Goal: Task Accomplishment & Management: Use online tool/utility

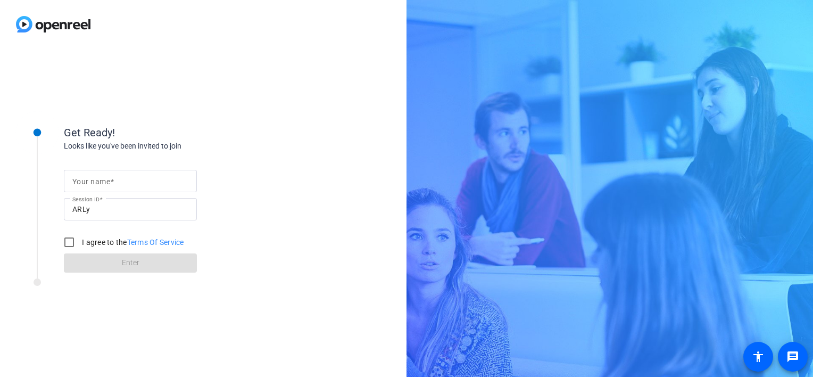
click at [120, 190] on div at bounding box center [130, 181] width 116 height 22
click at [117, 187] on div at bounding box center [130, 181] width 116 height 22
type input "[PERSON_NAME]"
click at [71, 240] on input "I agree to the Terms Of Service" at bounding box center [69, 241] width 21 height 21
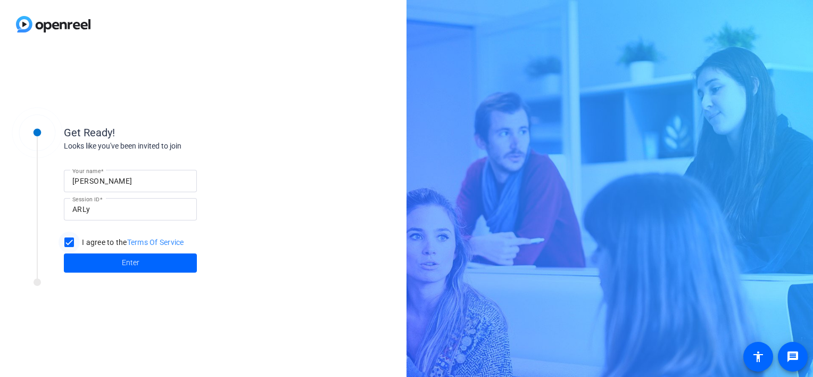
click at [81, 249] on div at bounding box center [69, 242] width 26 height 26
click at [72, 246] on input "I agree to the Terms Of Service" at bounding box center [69, 241] width 21 height 21
checkbox input "true"
click at [87, 259] on span at bounding box center [130, 263] width 133 height 26
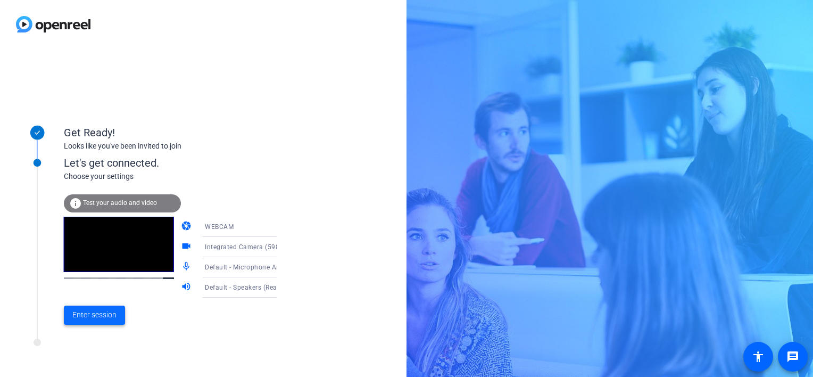
click at [87, 311] on span "Enter session" at bounding box center [94, 314] width 44 height 11
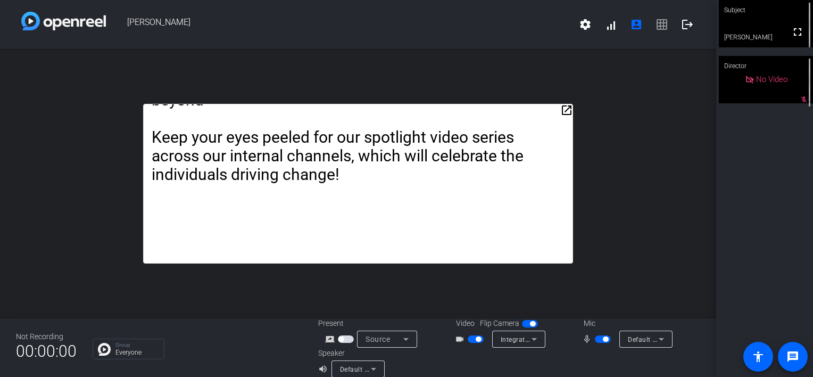
click at [565, 111] on mat-icon "open_in_new" at bounding box center [566, 110] width 13 height 13
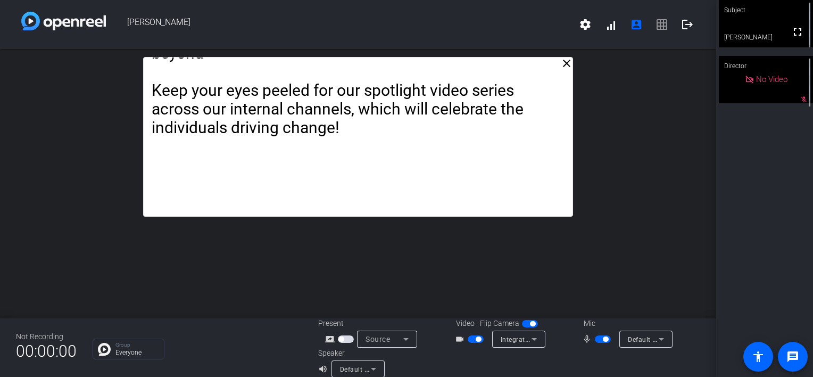
click at [562, 65] on mat-icon "close" at bounding box center [566, 63] width 13 height 13
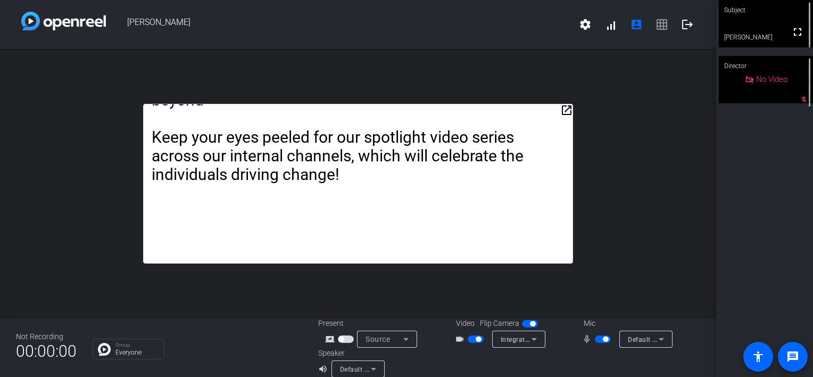
click at [656, 26] on span "settings signal_cellular_alt account_box grid_on logout" at bounding box center [636, 25] width 128 height 26
click at [582, 29] on mat-icon "settings" at bounding box center [585, 24] width 13 height 13
click at [526, 74] on div at bounding box center [406, 188] width 813 height 377
click at [595, 337] on span "button" at bounding box center [603, 338] width 16 height 7
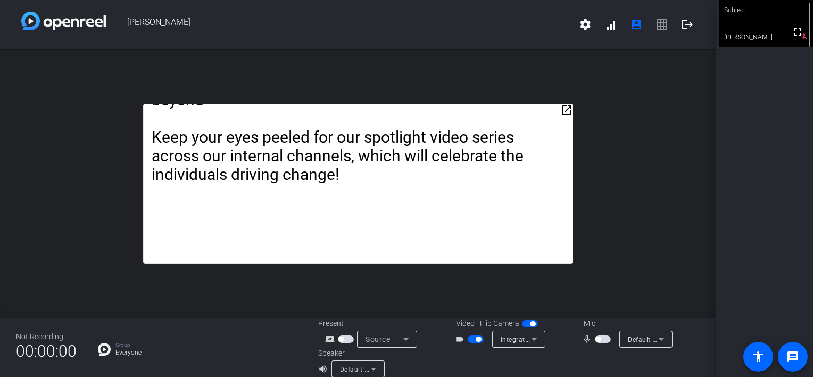
click at [534, 339] on icon at bounding box center [534, 338] width 13 height 13
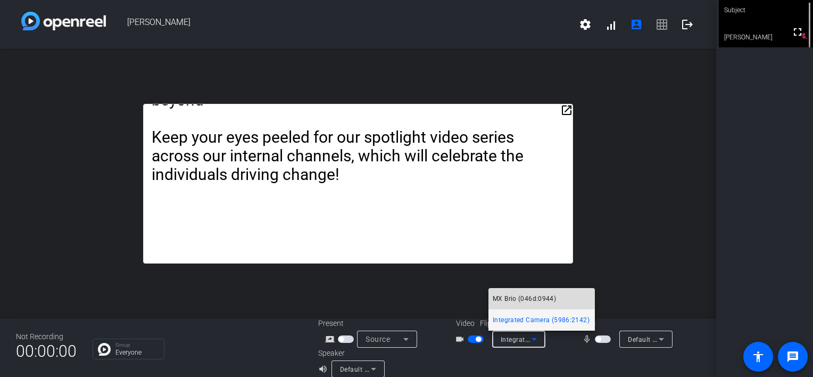
click at [518, 296] on span "MX Brio (046d:0944)" at bounding box center [524, 298] width 63 height 13
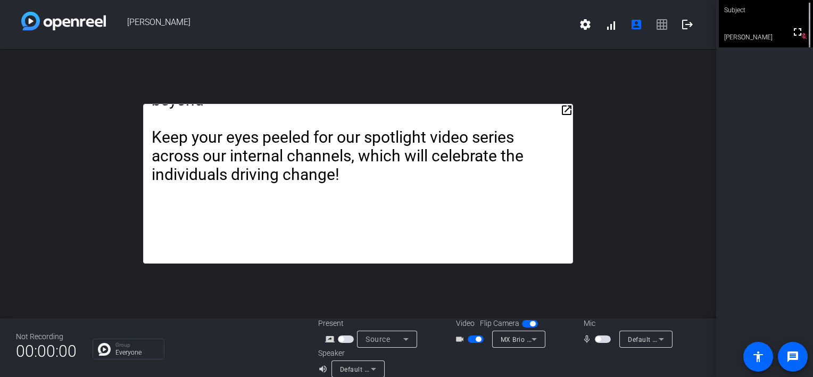
click at [601, 336] on span "button" at bounding box center [603, 338] width 16 height 7
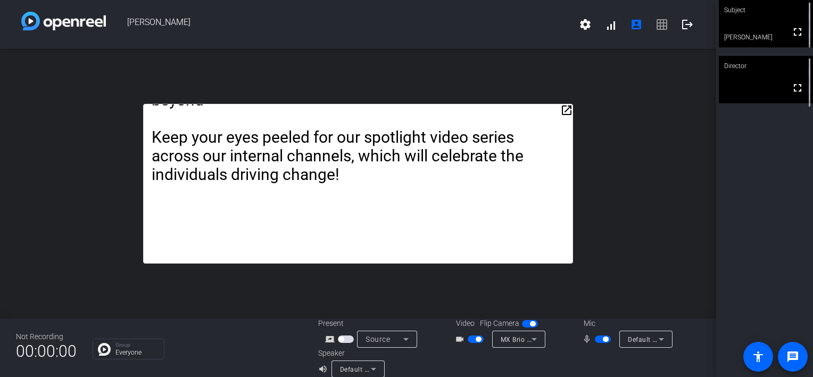
click at [628, 336] on span "Default - Microphone (Shure MV7+) (14ed:1019)" at bounding box center [702, 339] width 149 height 9
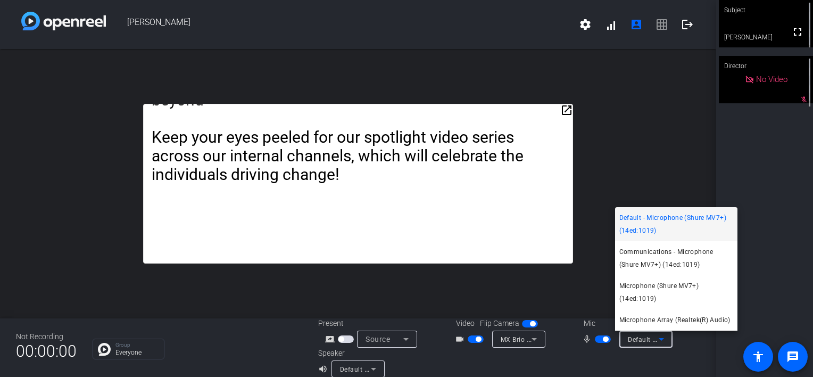
click at [658, 228] on span "Default - Microphone (Shure MV7+) (14ed:1019)" at bounding box center [676, 224] width 114 height 26
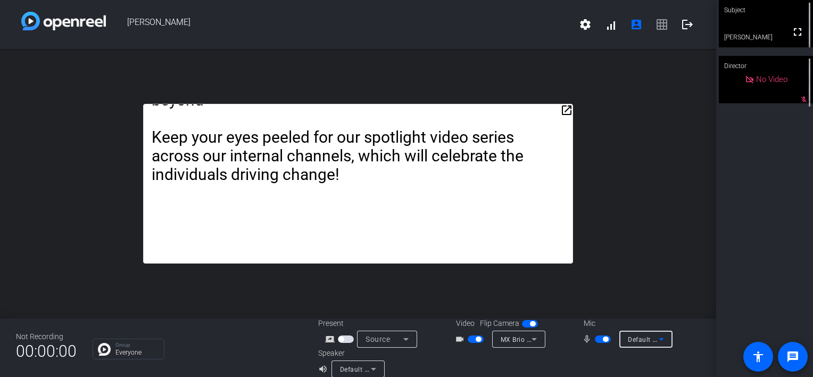
click at [640, 331] on div "Default - Microphone (Shure MV7+) (14ed:1019)" at bounding box center [646, 338] width 36 height 17
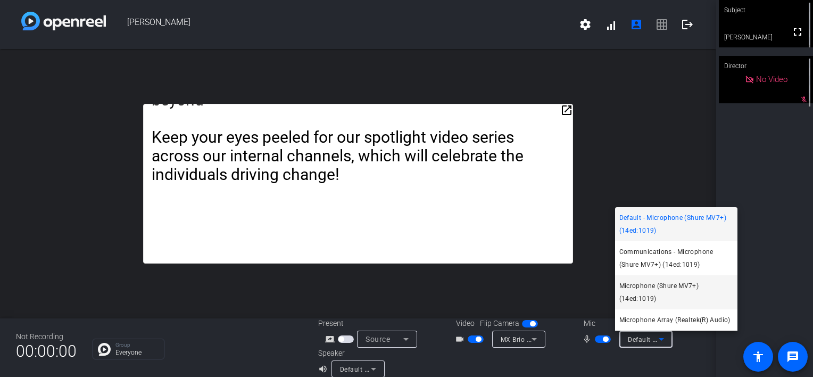
click at [640, 295] on span "Microphone (Shure MV7+) (14ed:1019)" at bounding box center [676, 292] width 114 height 26
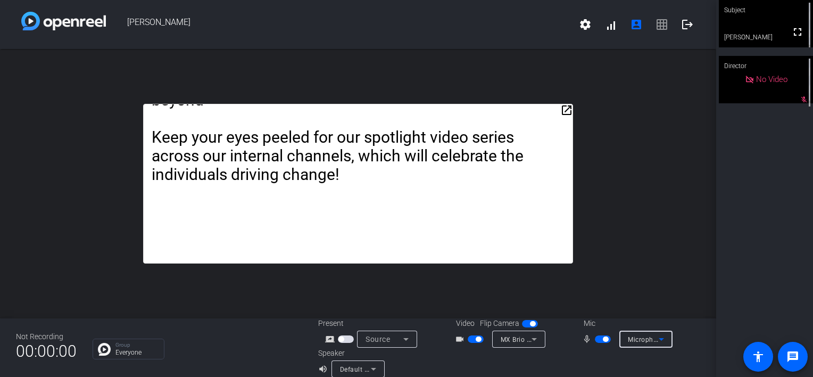
click at [643, 338] on span "Microphone (Shure MV7+) (14ed:1019)" at bounding box center [688, 339] width 121 height 9
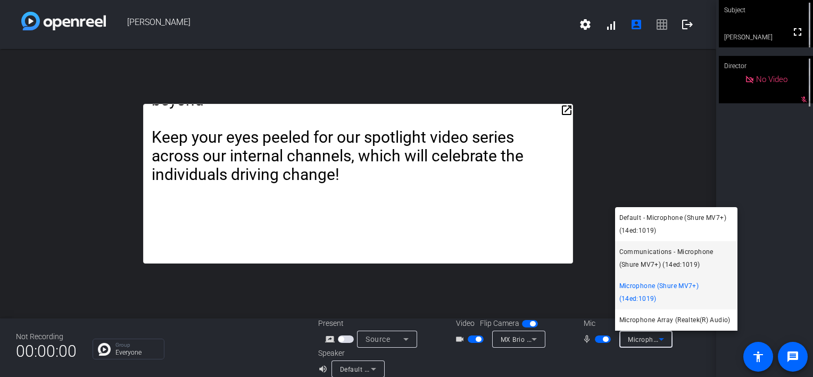
click at [634, 257] on span "Communications - Microphone (Shure MV7+) (14ed:1019)" at bounding box center [676, 258] width 114 height 26
